Goal: Information Seeking & Learning: Learn about a topic

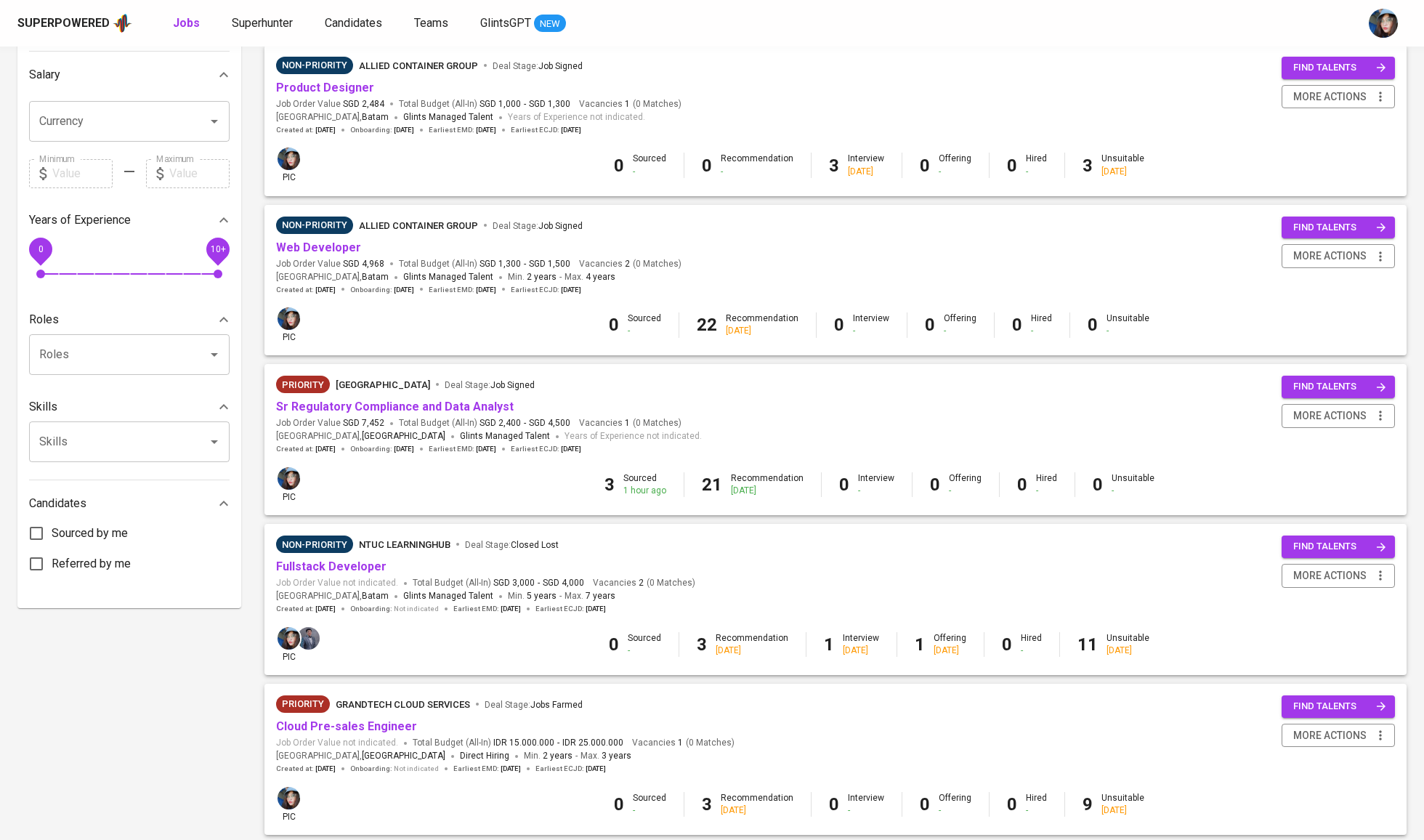
scroll to position [335, 0]
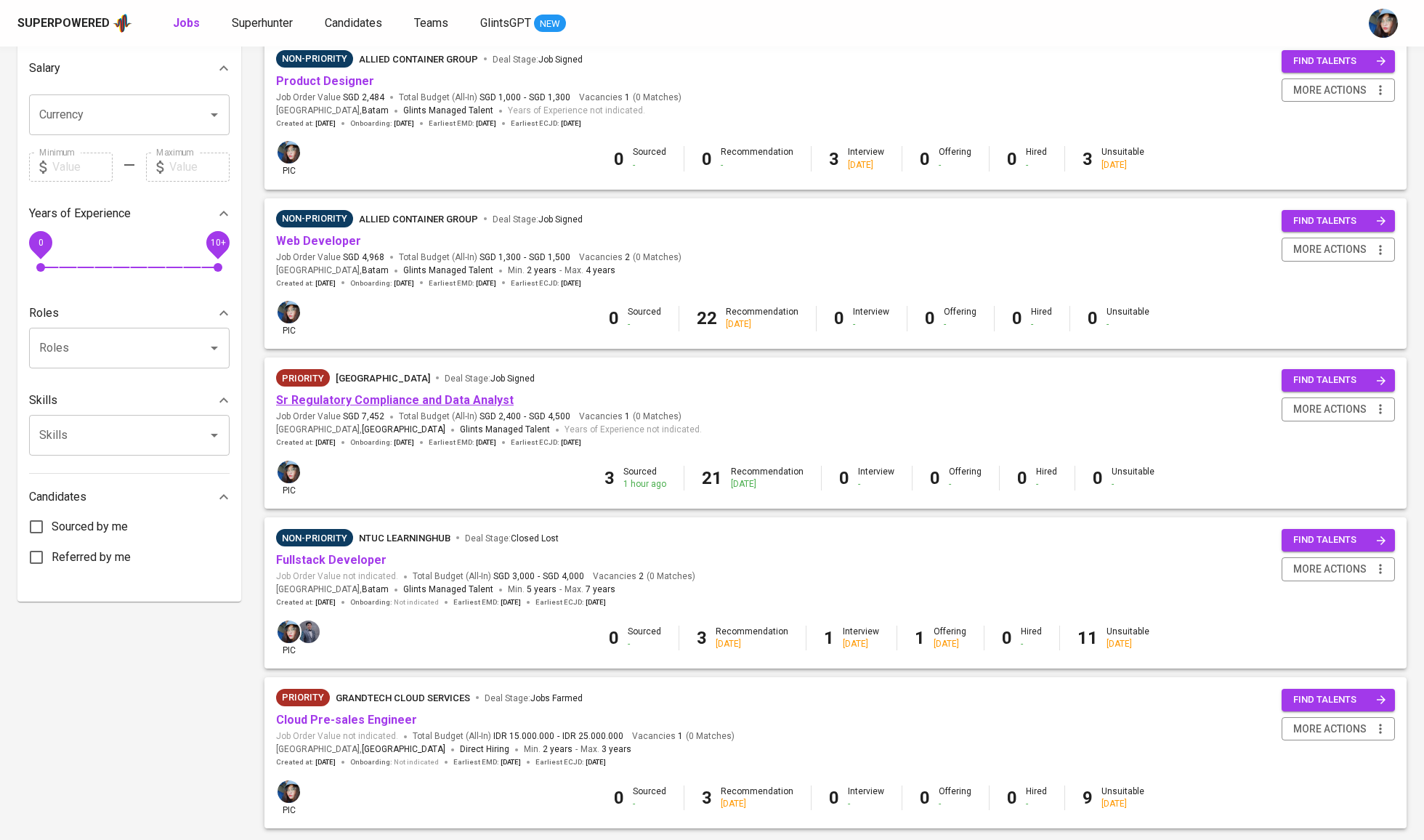
click at [343, 394] on link "Sr Regulatory Compliance and Data Analyst" at bounding box center [394, 400] width 238 height 14
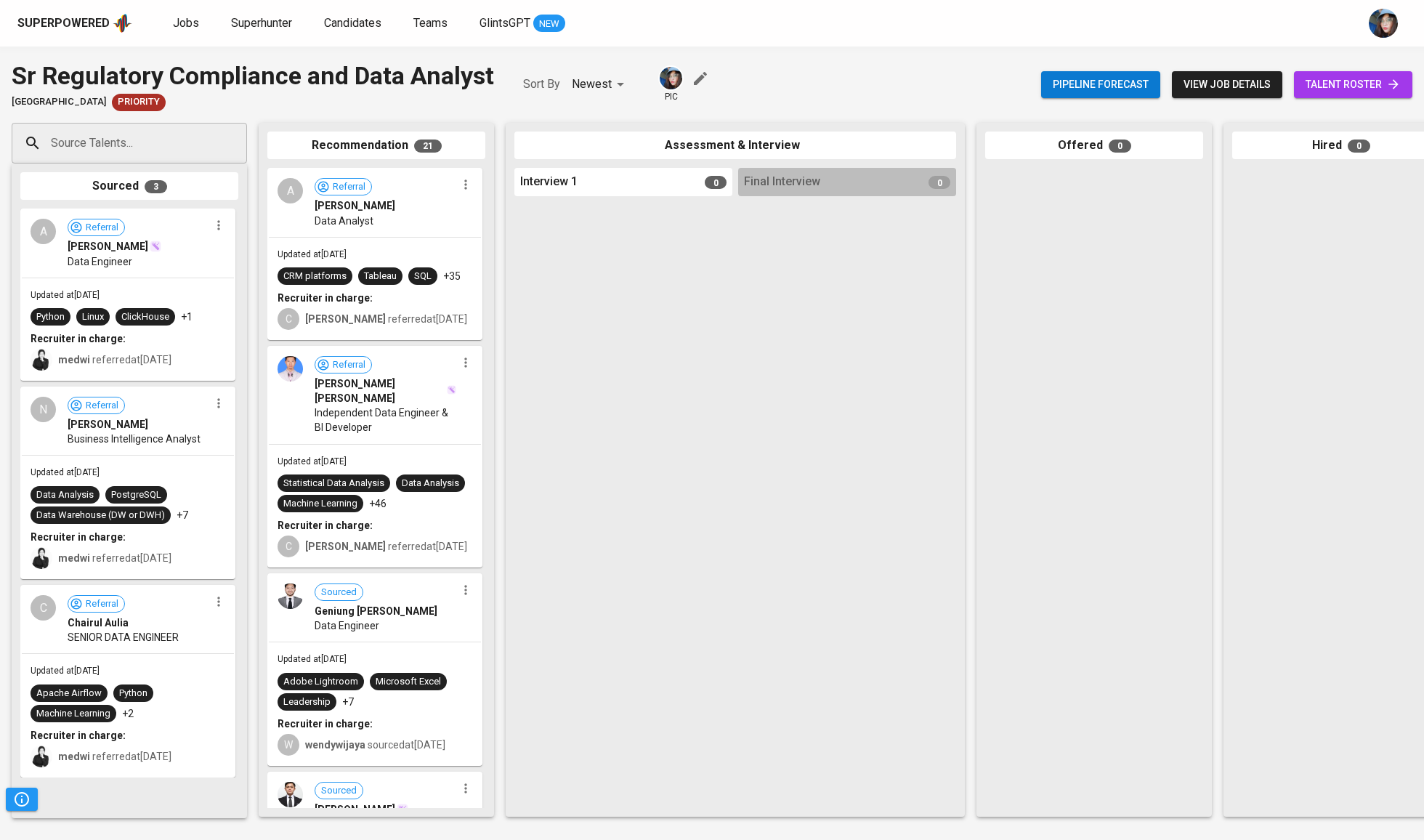
drag, startPoint x: 113, startPoint y: 260, endPoint x: 196, endPoint y: 260, distance: 83.0
click at [318, 262] on div "Source Talents... Source Talents... Sourced 3 A Referral Annisa Qurratu Ainiy D…" at bounding box center [865, 469] width 1730 height 717
drag, startPoint x: 123, startPoint y: 207, endPoint x: 256, endPoint y: 228, distance: 134.6
click at [286, 211] on div "Source Talents... Source Talents... Sourced 3 A Referral Annisa Qurratu Ainiy D…" at bounding box center [865, 469] width 1730 height 717
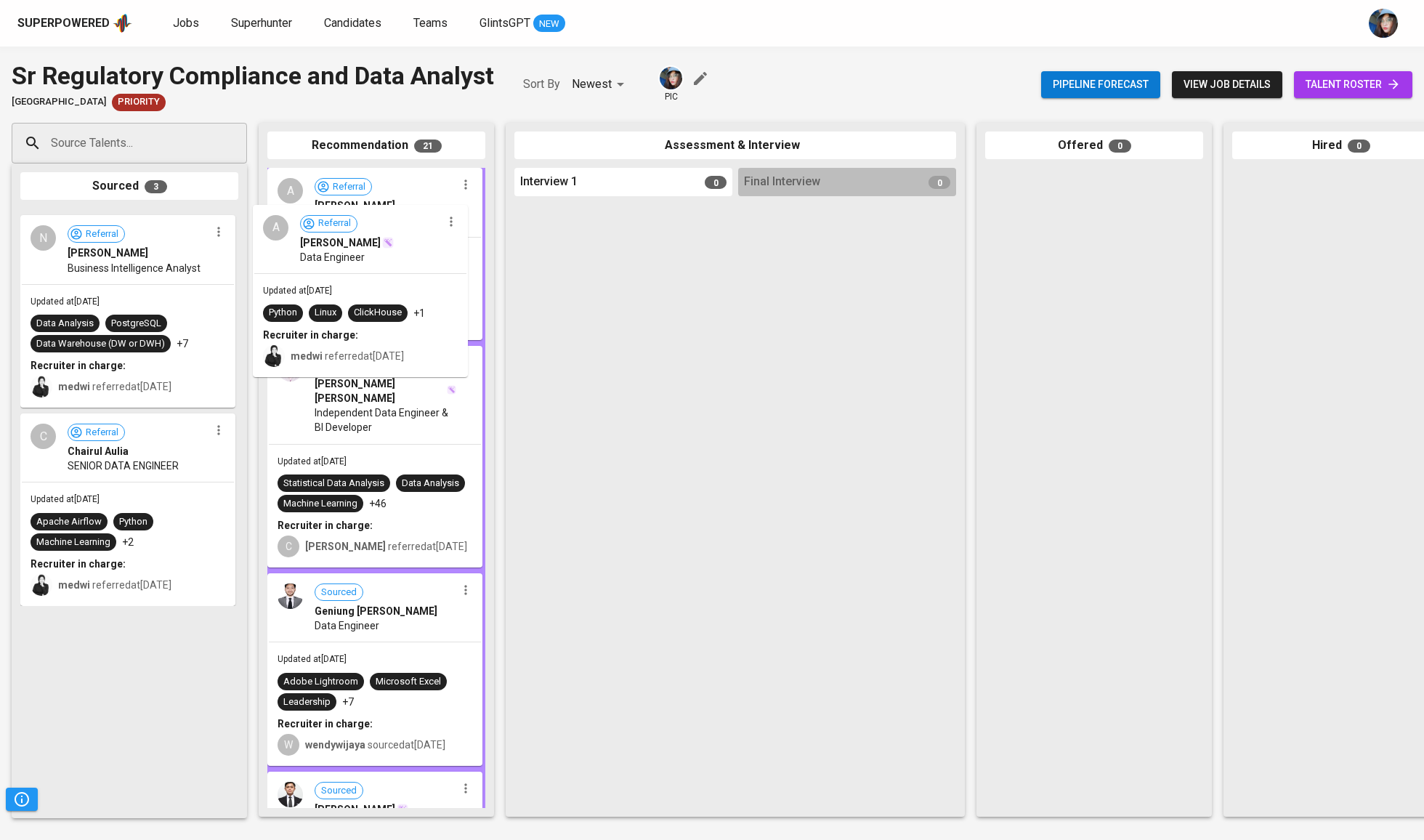
drag, startPoint x: 122, startPoint y: 316, endPoint x: 365, endPoint y: 312, distance: 243.0
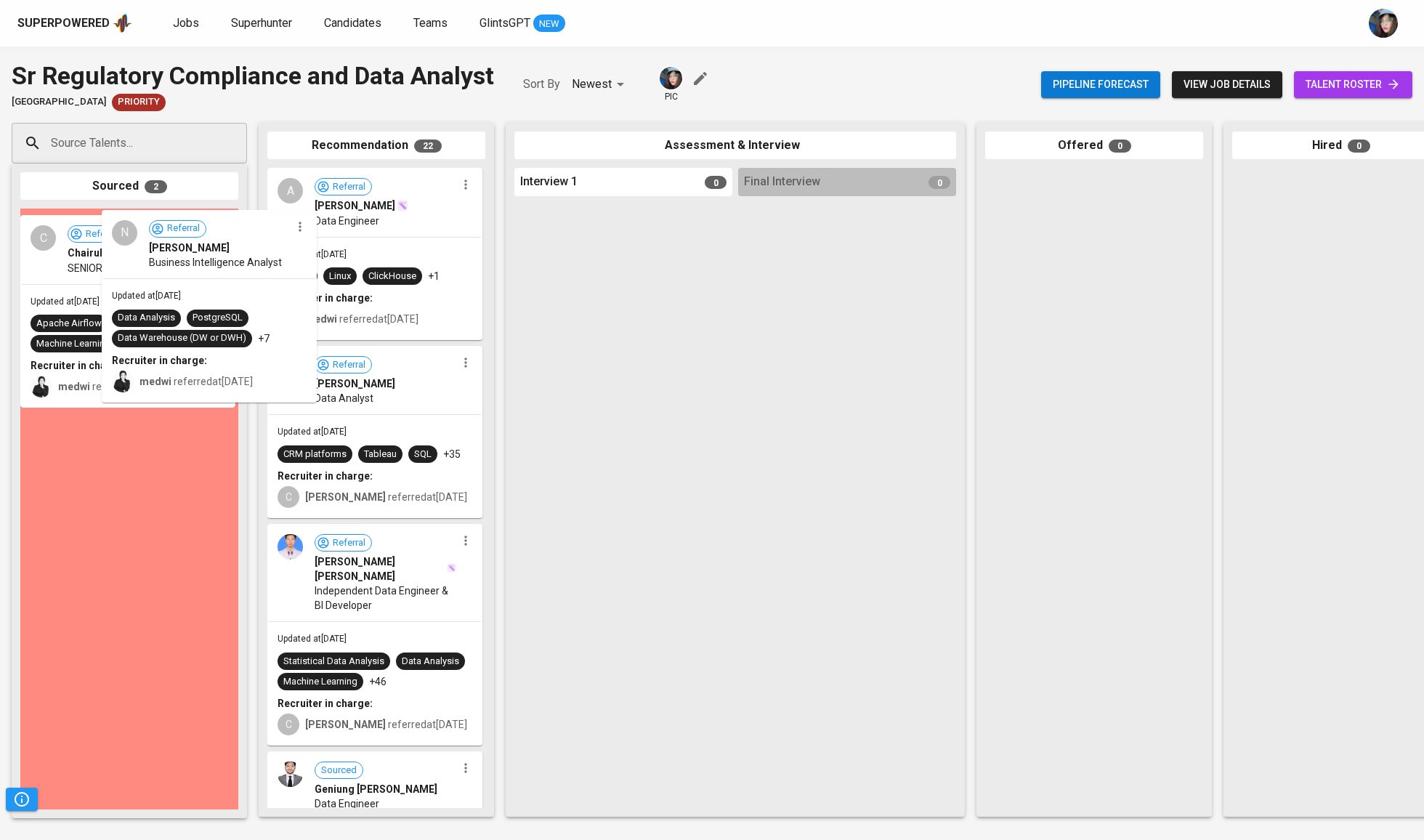
drag, startPoint x: 360, startPoint y: 312, endPoint x: 326, endPoint y: 292, distance: 39.4
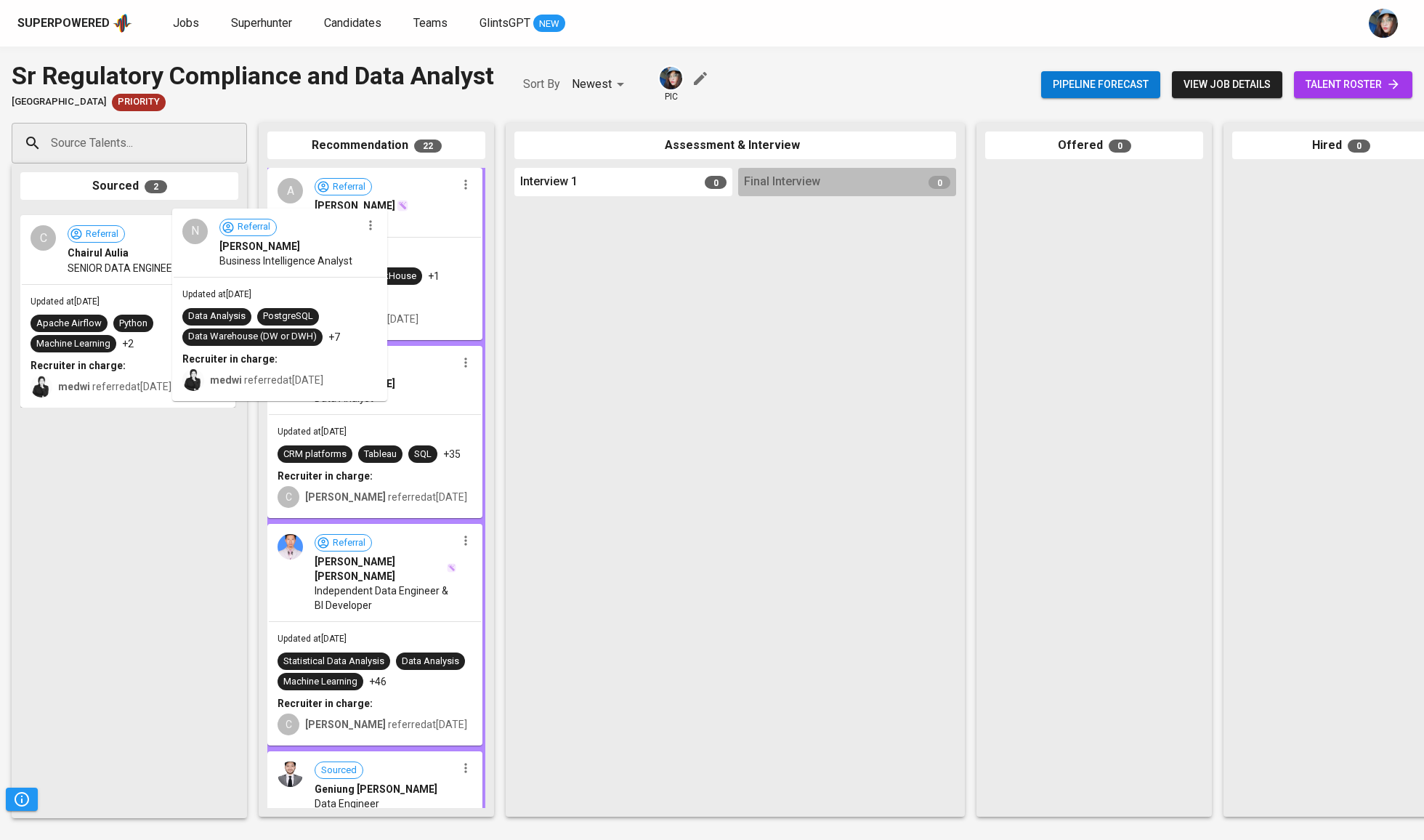
drag, startPoint x: 104, startPoint y: 285, endPoint x: 352, endPoint y: 288, distance: 248.0
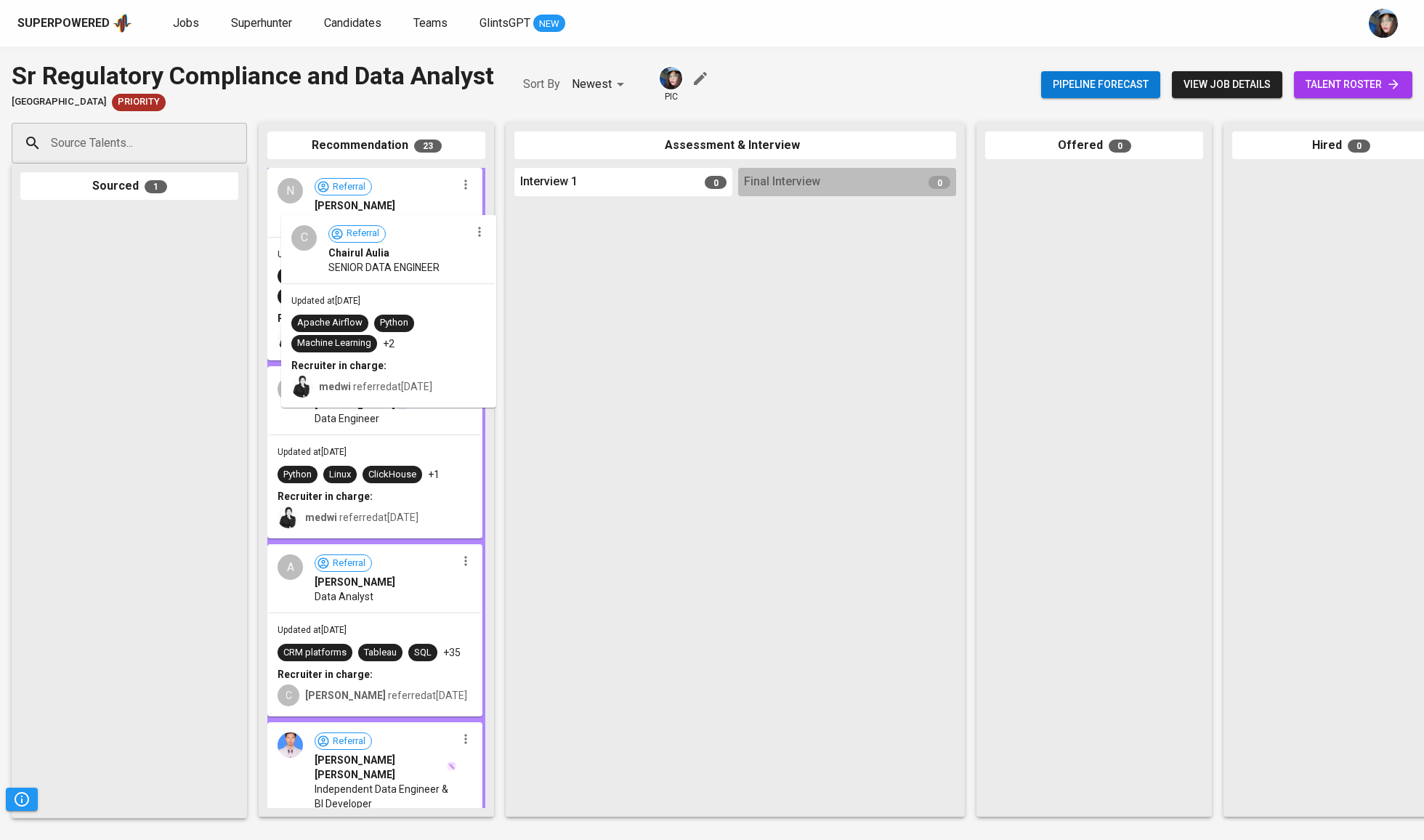
drag, startPoint x: 304, startPoint y: 268, endPoint x: 352, endPoint y: 274, distance: 48.4
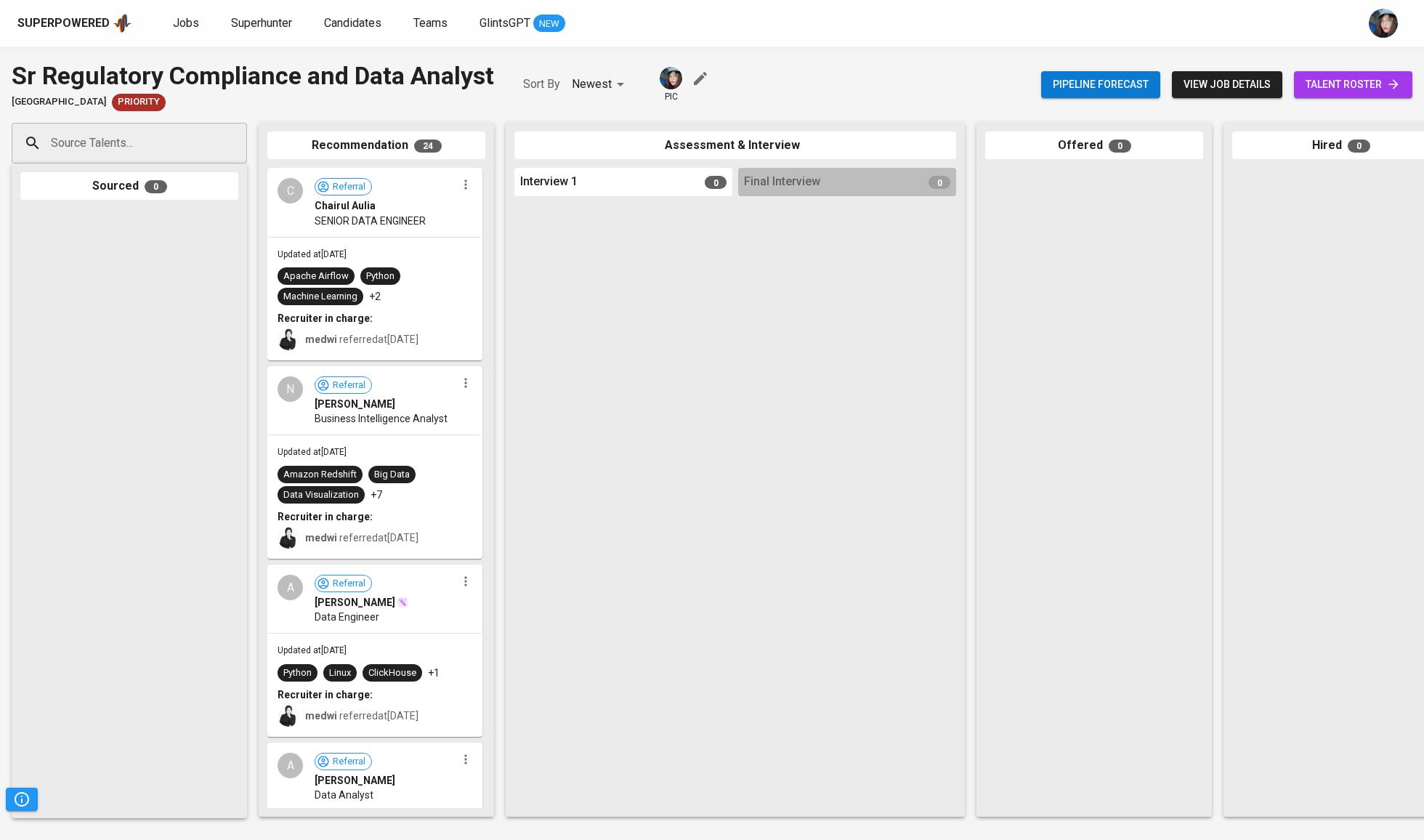
click at [183, 32] on div "Superpowered Jobs Superhunter Candidates Teams GlintsGPT NEW" at bounding box center [689, 24] width 1343 height 22
click at [191, 21] on span "Jobs" at bounding box center [186, 23] width 26 height 14
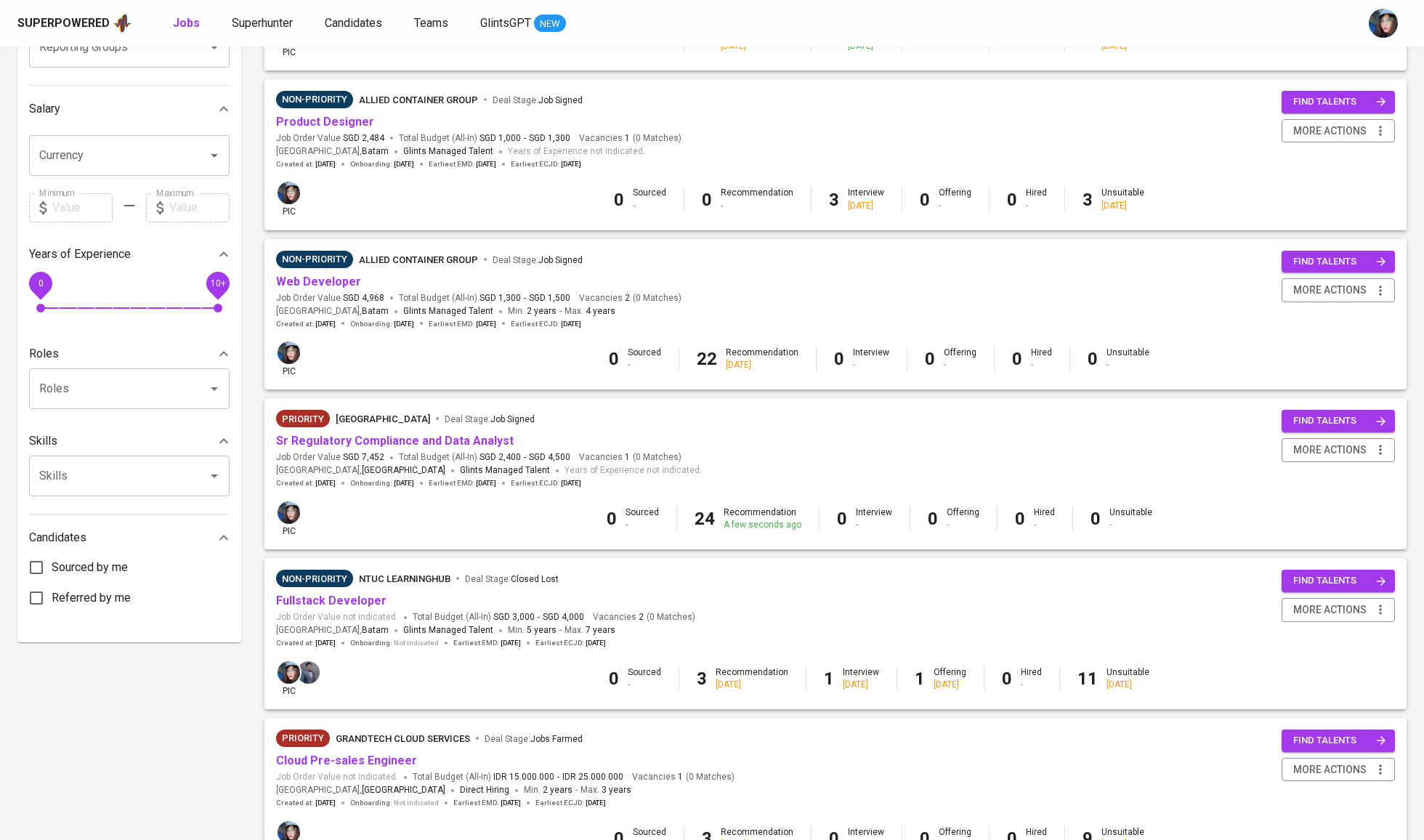
scroll to position [341, 0]
